Goal: Task Accomplishment & Management: Use online tool/utility

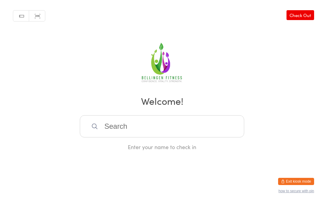
click at [140, 134] on input "search" at bounding box center [162, 127] width 164 height 22
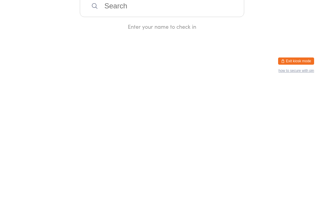
type input "A"
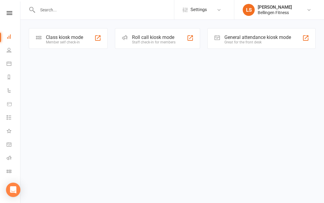
scroll to position [0, 1]
click at [12, 12] on link at bounding box center [9, 13] width 21 height 4
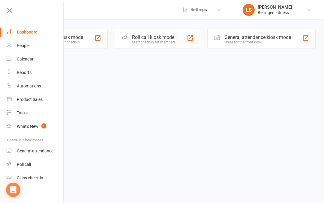
click at [42, 151] on div "General attendance" at bounding box center [35, 151] width 37 height 5
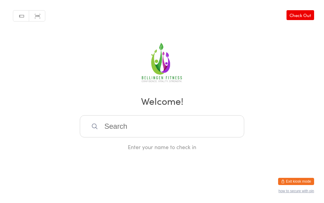
click at [128, 133] on input "search" at bounding box center [162, 127] width 164 height 22
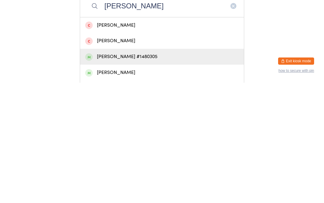
type input "Anna ste"
click at [146, 173] on div "Anna Stephens #1480305" at bounding box center [162, 177] width 154 height 8
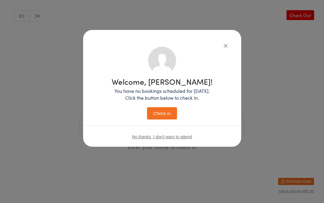
click at [163, 113] on button "Check in" at bounding box center [162, 113] width 30 height 12
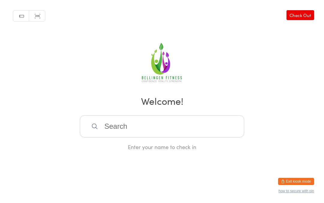
click at [128, 131] on input "search" at bounding box center [162, 127] width 164 height 22
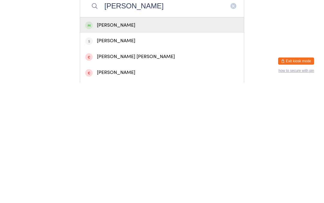
type input "Lisa bart"
click at [111, 142] on div "Lisa Bartley" at bounding box center [162, 146] width 154 height 8
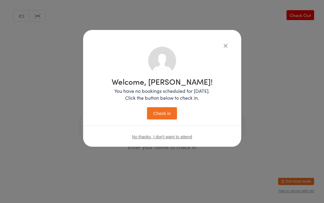
click at [160, 117] on button "Check in" at bounding box center [162, 113] width 30 height 12
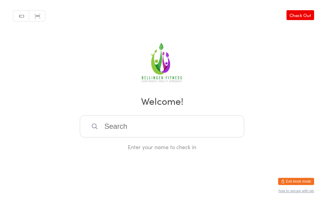
click at [131, 131] on input "search" at bounding box center [162, 127] width 164 height 22
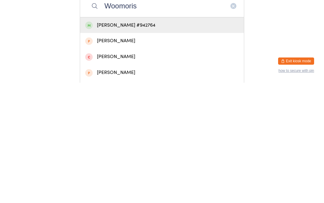
type input "Woomoris"
click at [160, 142] on div "Woo Morris #942764" at bounding box center [162, 146] width 154 height 8
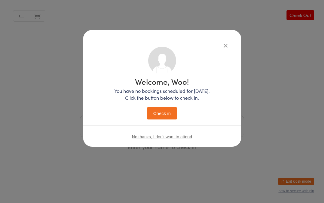
click at [162, 116] on button "Check in" at bounding box center [162, 113] width 30 height 12
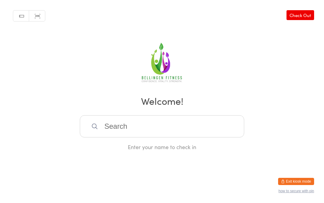
click at [170, 125] on input "search" at bounding box center [162, 127] width 164 height 22
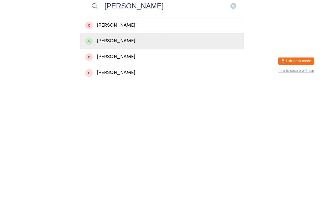
type input "Jamie"
click at [141, 158] on div "jamie blanco" at bounding box center [162, 162] width 154 height 8
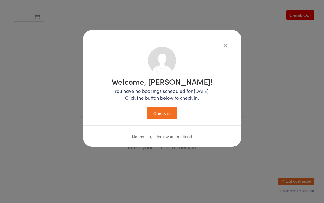
click at [164, 111] on button "Check in" at bounding box center [162, 113] width 30 height 12
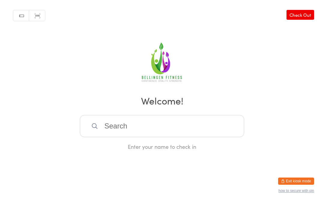
click at [149, 124] on input "search" at bounding box center [162, 127] width 164 height 22
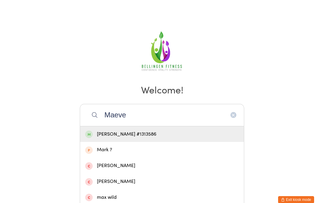
scroll to position [37, 0]
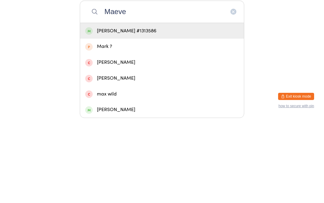
type input "Maeve"
click at [104, 108] on div "Maeve Schaap #1313586" at bounding box center [162, 116] width 164 height 16
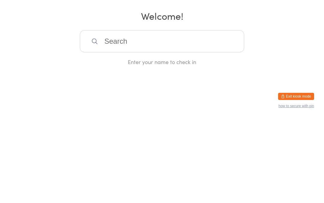
scroll to position [0, 0]
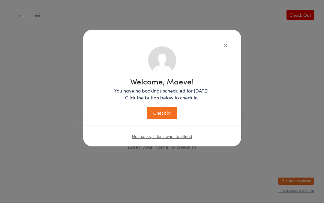
click at [155, 119] on button "Check in" at bounding box center [162, 113] width 30 height 12
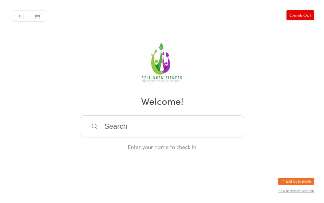
click at [151, 131] on input "search" at bounding box center [162, 127] width 164 height 22
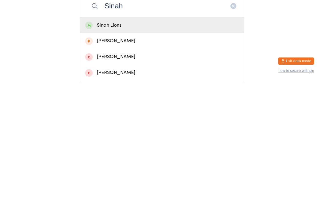
type input "Sinah"
click at [136, 142] on div "Sinah Lions" at bounding box center [162, 146] width 154 height 8
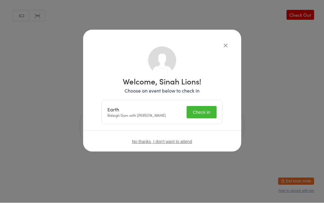
click at [202, 111] on button "Check in" at bounding box center [202, 113] width 30 height 12
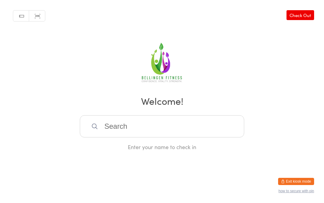
click at [164, 126] on input "search" at bounding box center [162, 127] width 164 height 22
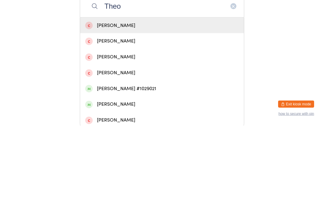
scroll to position [53, 0]
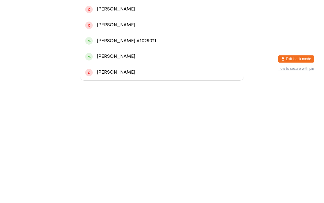
type input "Theo"
click at [137, 160] on div "Theo Stack #1029021" at bounding box center [162, 164] width 154 height 8
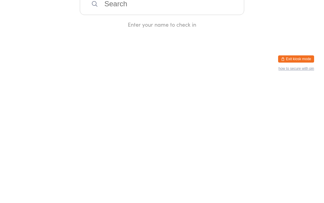
scroll to position [0, 0]
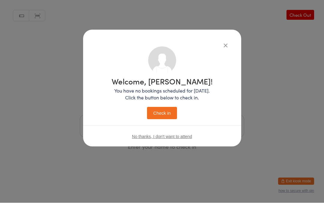
click at [163, 109] on button "Check in" at bounding box center [162, 113] width 30 height 12
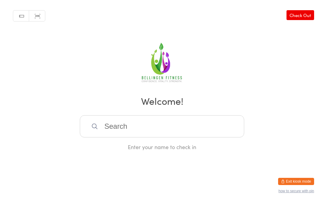
click at [115, 128] on input "search" at bounding box center [162, 127] width 164 height 22
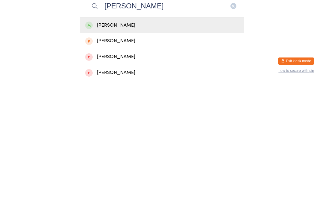
type input "Jill mc"
click at [167, 142] on div "Jill McKeown" at bounding box center [162, 146] width 154 height 8
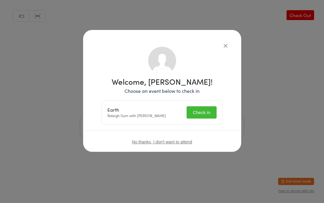
click at [200, 109] on button "Check in" at bounding box center [202, 113] width 30 height 12
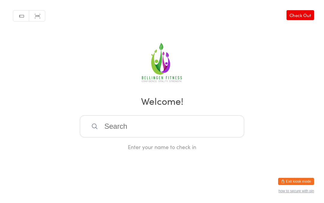
click at [126, 135] on input "search" at bounding box center [162, 127] width 164 height 22
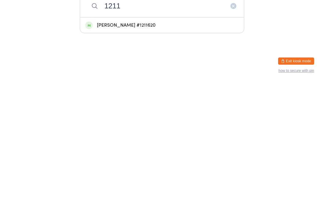
type input "1211"
click at [144, 142] on div "Libby Crispin #1211620" at bounding box center [162, 146] width 154 height 8
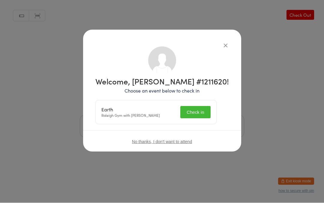
click at [203, 108] on button "Check in" at bounding box center [195, 113] width 30 height 12
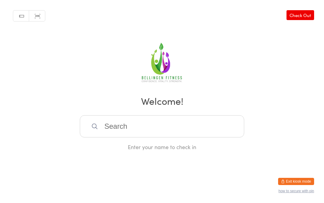
click at [171, 131] on input "search" at bounding box center [162, 127] width 164 height 22
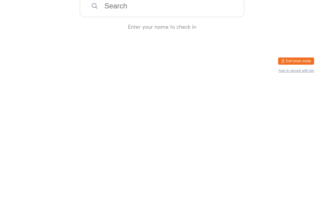
type input "V"
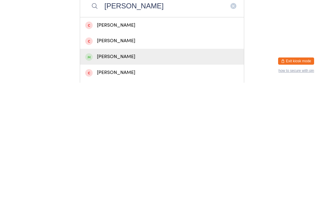
type input "Claire"
click at [138, 170] on div "Claire McClendon" at bounding box center [162, 178] width 164 height 16
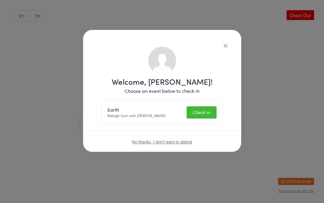
click at [205, 110] on button "Check in" at bounding box center [202, 113] width 30 height 12
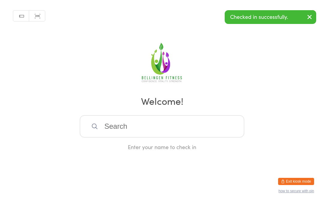
click at [127, 129] on input "search" at bounding box center [162, 127] width 164 height 22
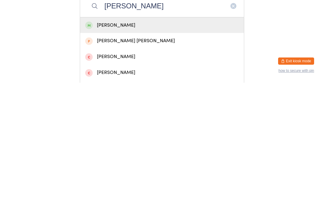
type input "Matt fed"
click at [136, 142] on div "Matt Federighi" at bounding box center [162, 146] width 154 height 8
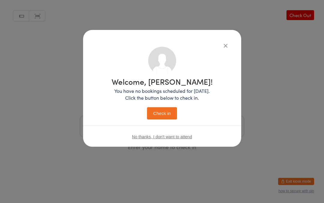
click at [164, 103] on div "Welcome, Matt! You have no bookings scheduled for today. Click the button below…" at bounding box center [162, 99] width 101 height 42
click at [166, 113] on button "Check in" at bounding box center [162, 113] width 30 height 12
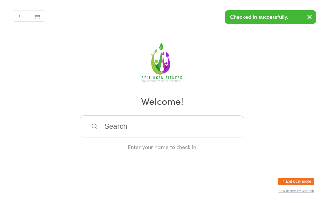
click at [110, 133] on input "search" at bounding box center [162, 127] width 164 height 22
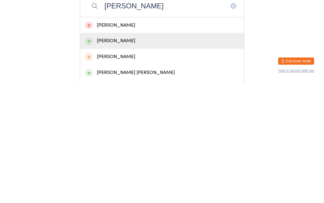
type input "Janine"
click at [127, 158] on div "Janine Watson" at bounding box center [162, 162] width 154 height 8
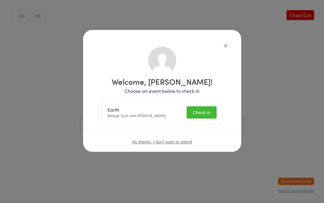
click at [198, 114] on button "Check in" at bounding box center [202, 113] width 30 height 12
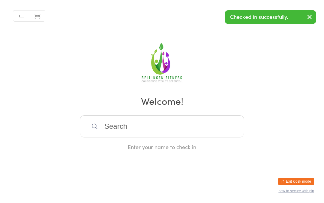
click at [163, 131] on input "search" at bounding box center [162, 127] width 164 height 22
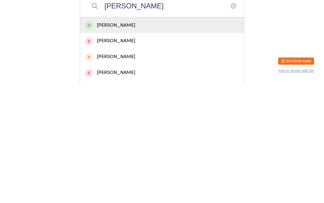
type input "Lou"
click at [154, 142] on div "Lou Mahe" at bounding box center [162, 146] width 154 height 8
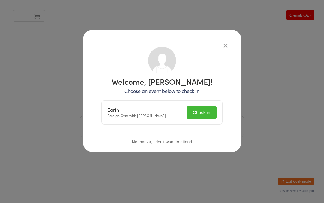
click at [205, 115] on button "Check in" at bounding box center [202, 113] width 30 height 12
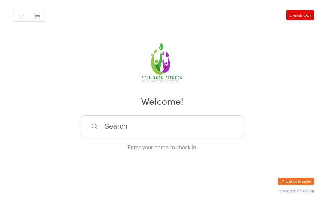
click at [153, 132] on input "search" at bounding box center [162, 127] width 164 height 22
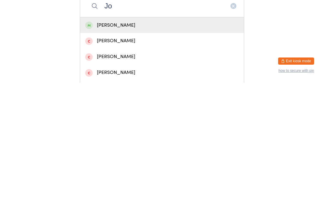
type input "Jo"
click at [138, 142] on div "jo reid" at bounding box center [162, 146] width 154 height 8
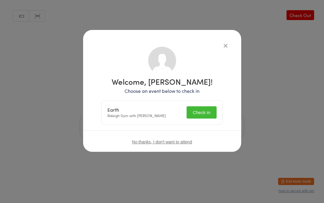
click at [206, 115] on button "Check in" at bounding box center [202, 113] width 30 height 12
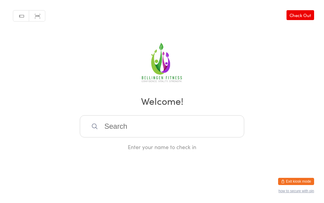
click at [155, 131] on input "search" at bounding box center [162, 127] width 164 height 22
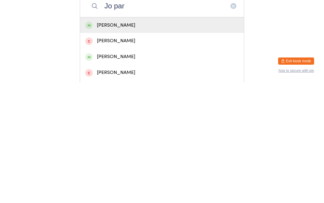
type input "Jo par"
click at [154, 142] on div "Jo Parker" at bounding box center [162, 146] width 154 height 8
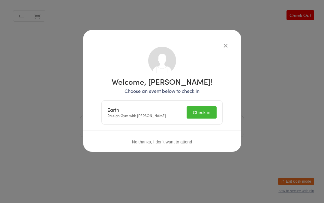
click at [209, 110] on button "Check in" at bounding box center [202, 113] width 30 height 12
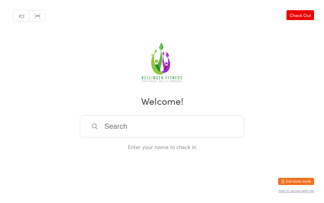
click at [113, 130] on input "search" at bounding box center [162, 127] width 164 height 22
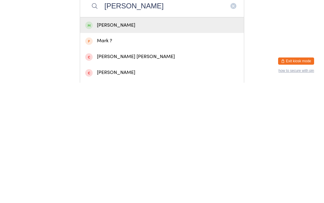
type input "Maryann"
click at [119, 142] on div "Maryann Montgomery" at bounding box center [162, 146] width 154 height 8
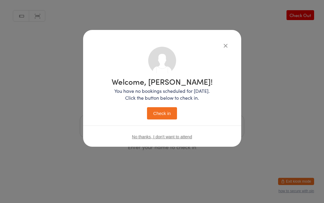
click at [157, 112] on button "Check in" at bounding box center [162, 113] width 30 height 12
